Goal: Book appointment/travel/reservation

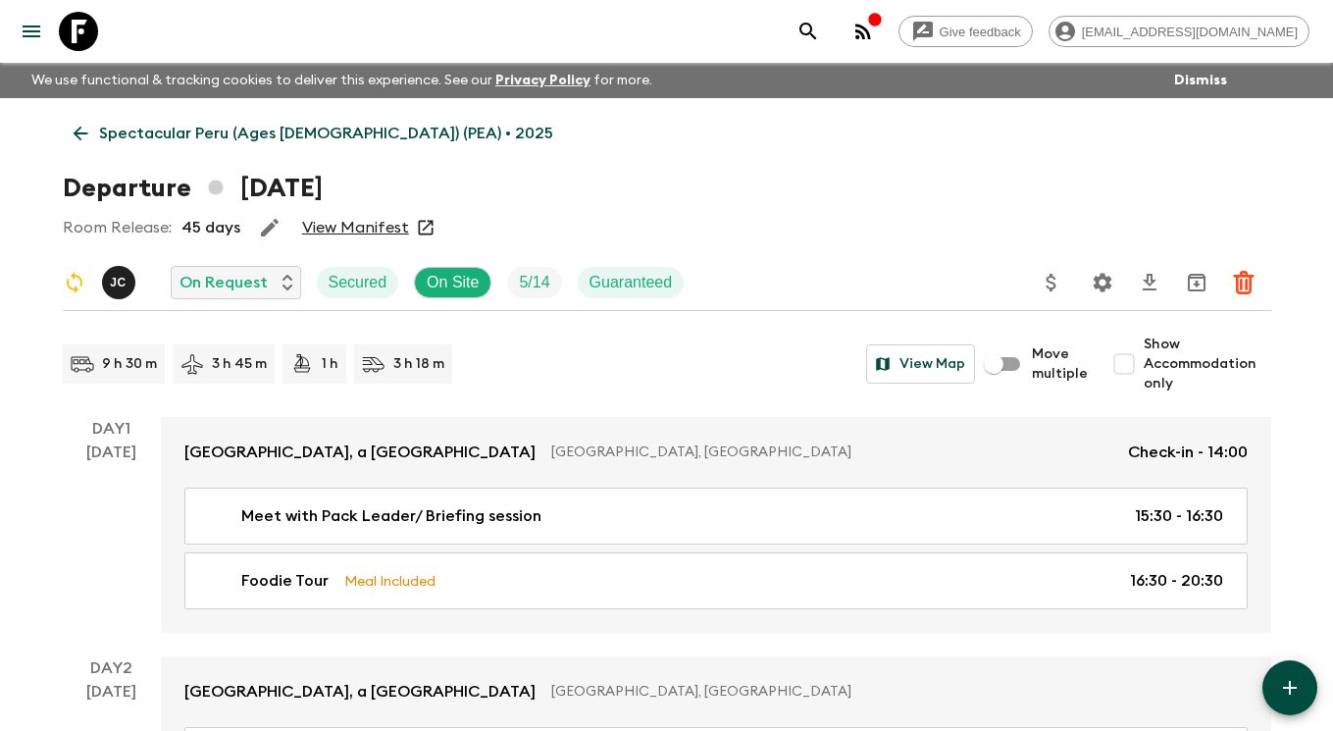
click at [75, 30] on icon at bounding box center [78, 31] width 39 height 39
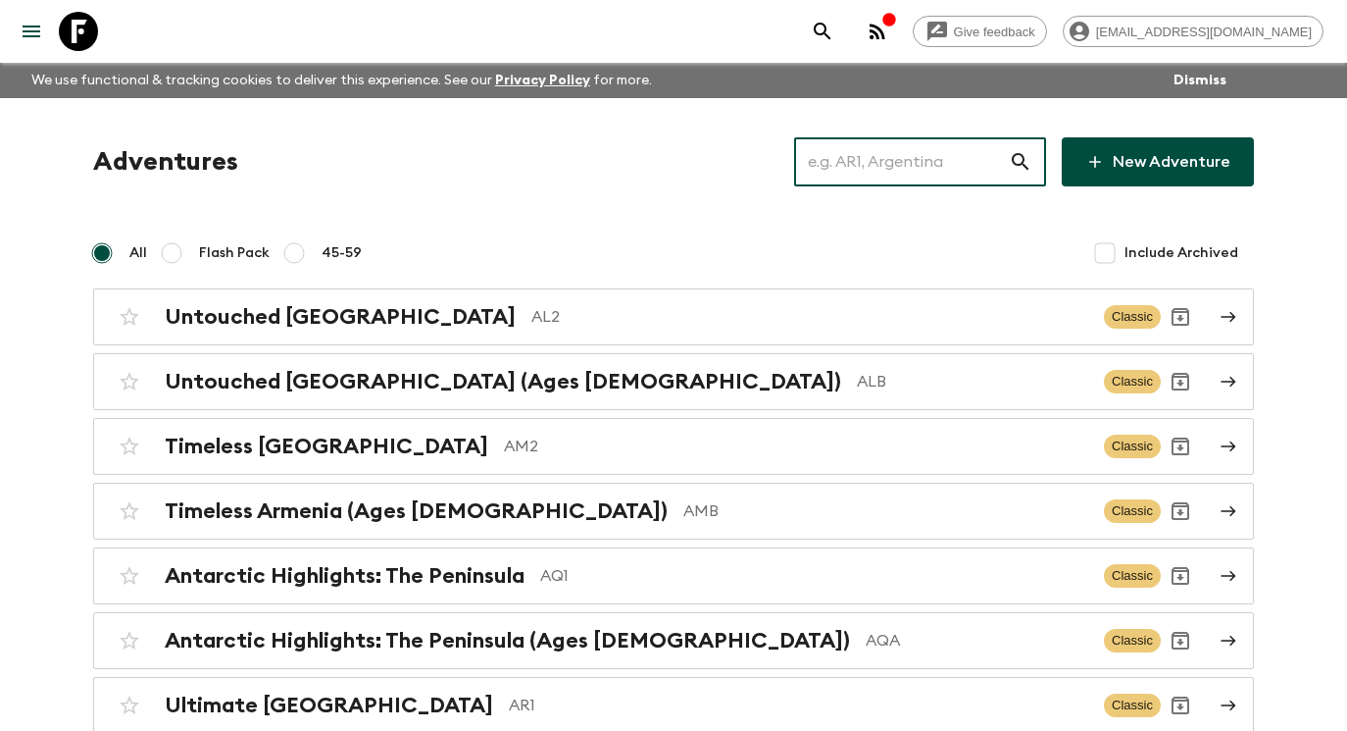
click at [889, 151] on input "text" at bounding box center [901, 161] width 215 height 55
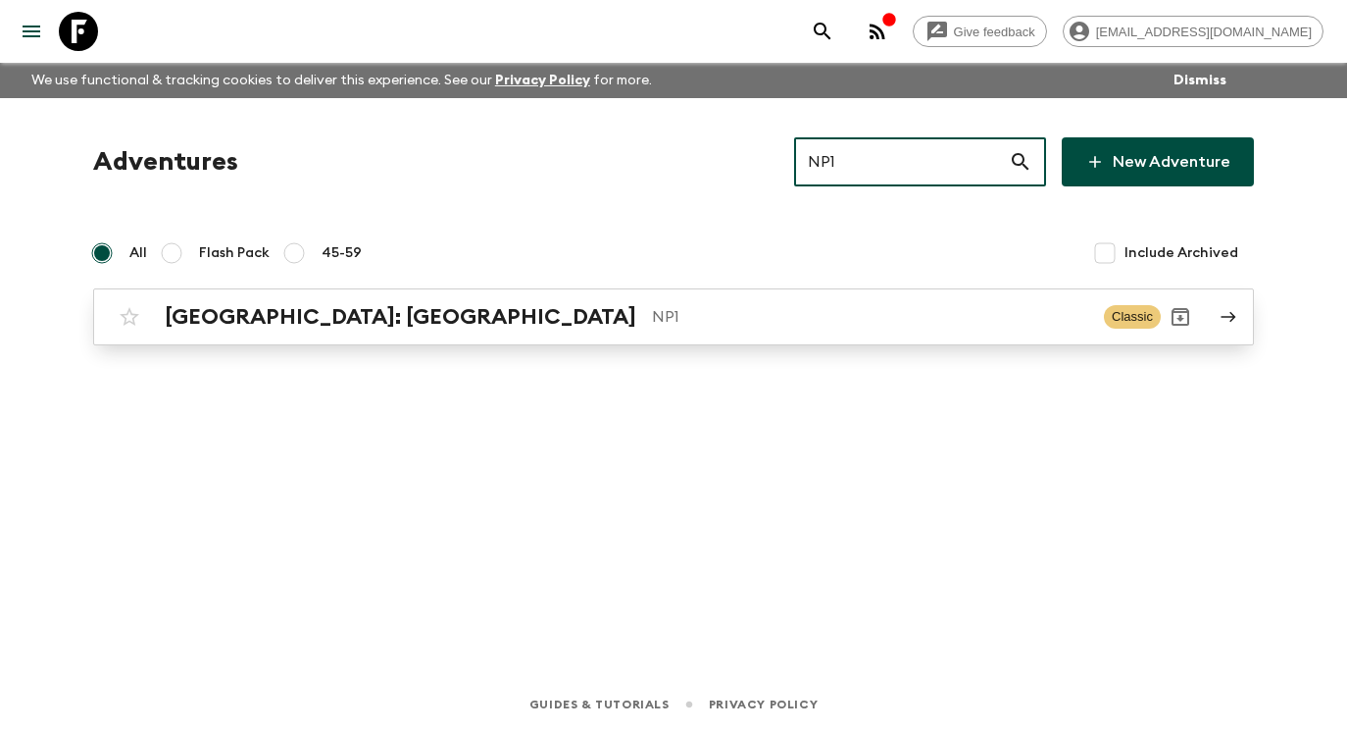
type input "NP1"
click at [706, 322] on p "NP1" at bounding box center [870, 317] width 436 height 24
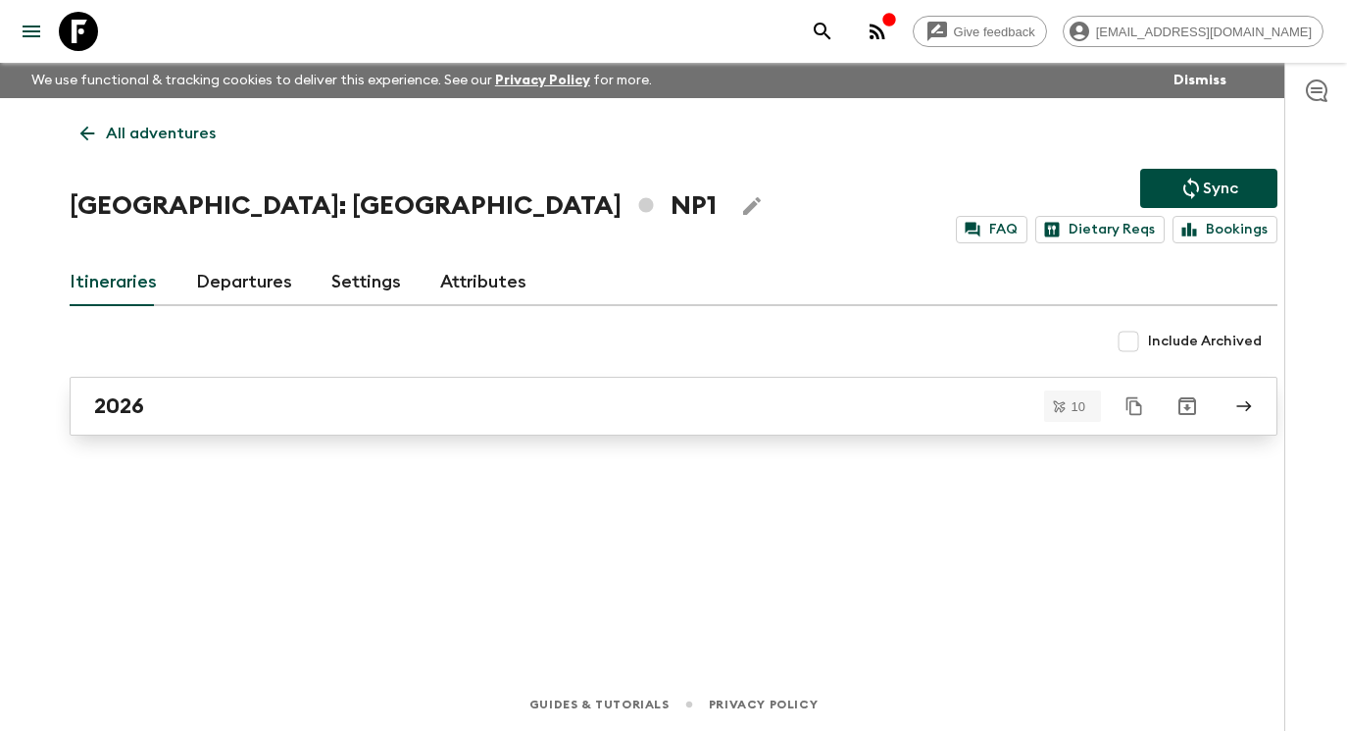
click at [414, 412] on div "2026" at bounding box center [655, 405] width 1122 height 25
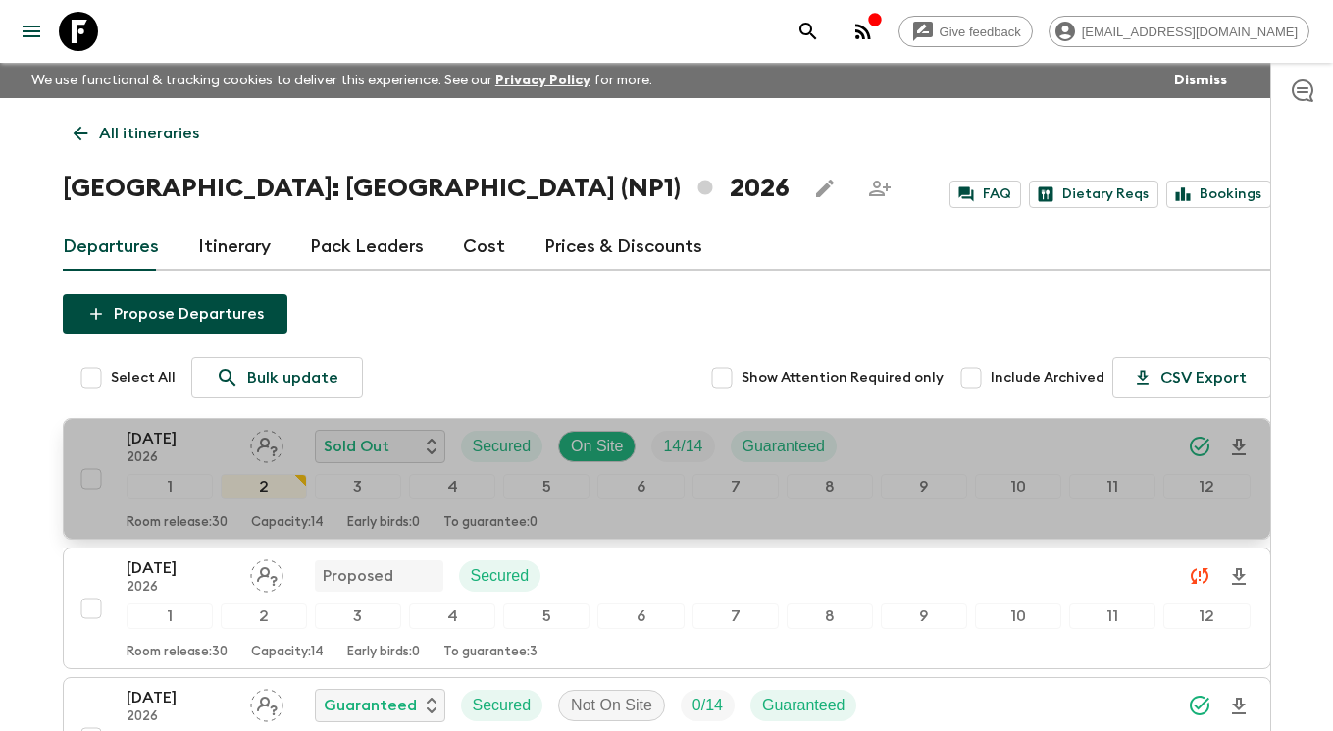
click at [162, 431] on p "[DATE]" at bounding box center [180, 439] width 108 height 24
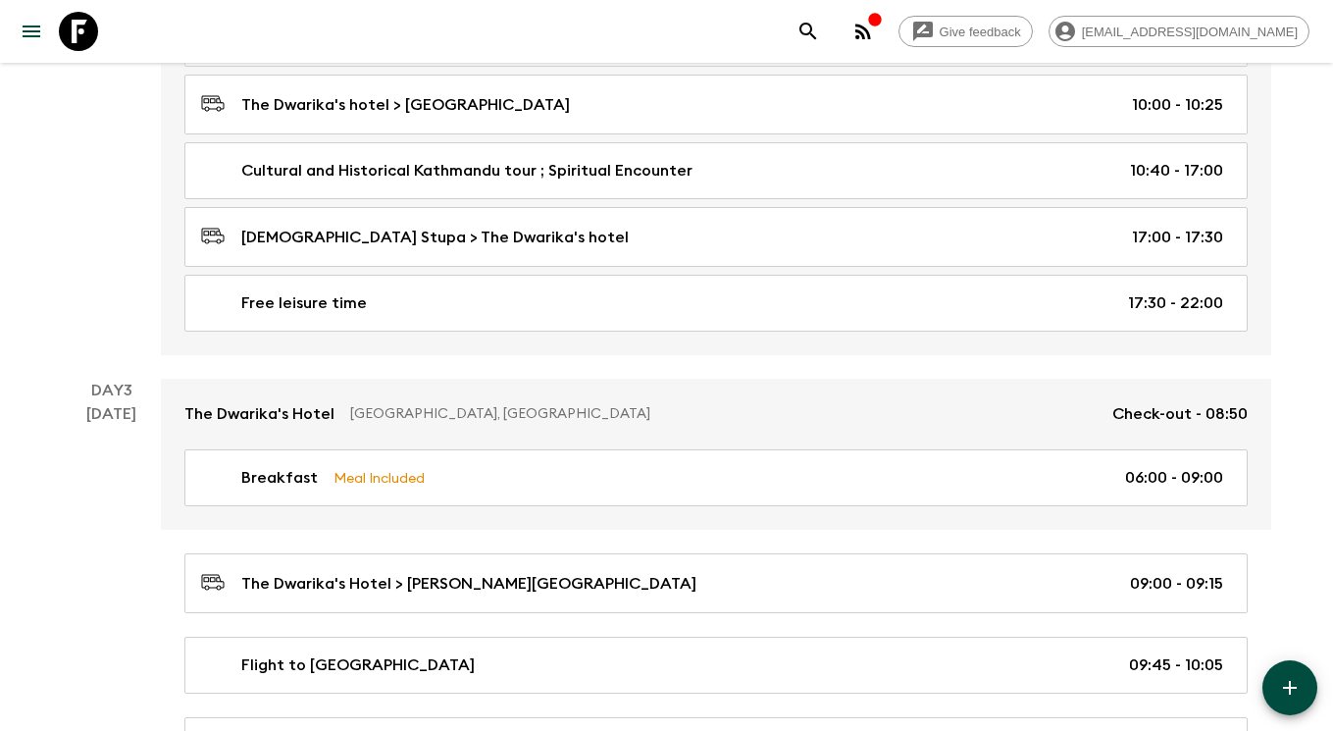
scroll to position [1142, 0]
